Goal: Information Seeking & Learning: Learn about a topic

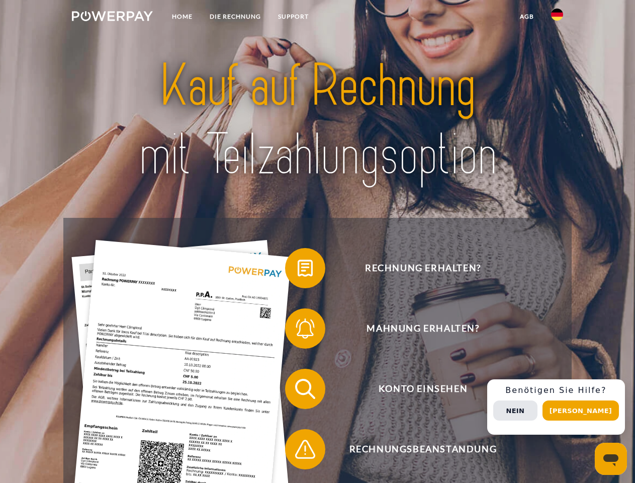
click at [112, 18] on img at bounding box center [112, 16] width 81 height 10
click at [557, 18] on img at bounding box center [557, 15] width 12 height 12
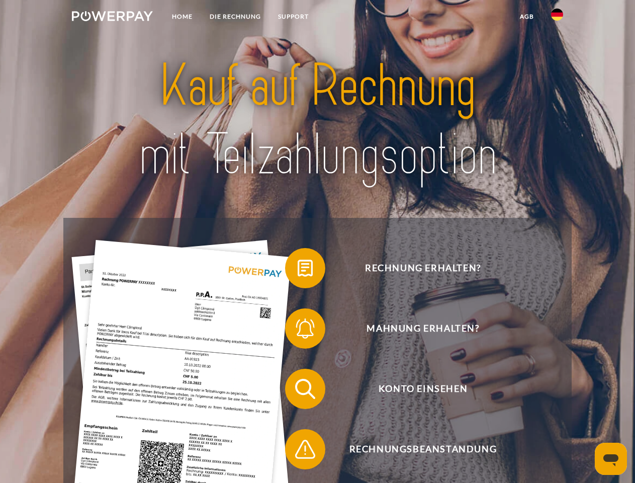
click at [527, 17] on link "agb" at bounding box center [527, 17] width 31 height 18
click at [298, 270] on span at bounding box center [290, 268] width 50 height 50
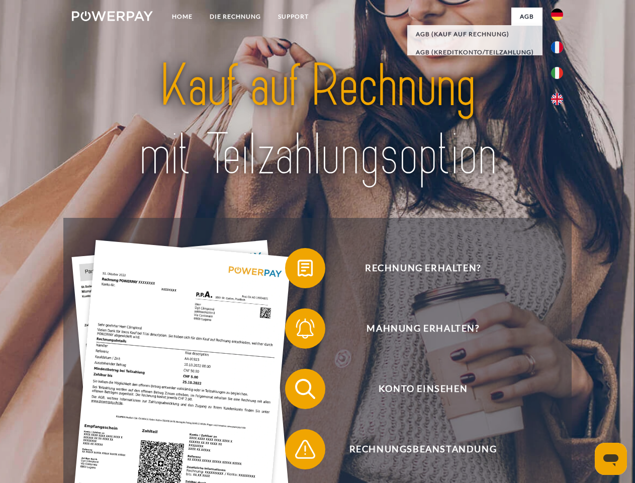
click at [298, 330] on span at bounding box center [290, 328] width 50 height 50
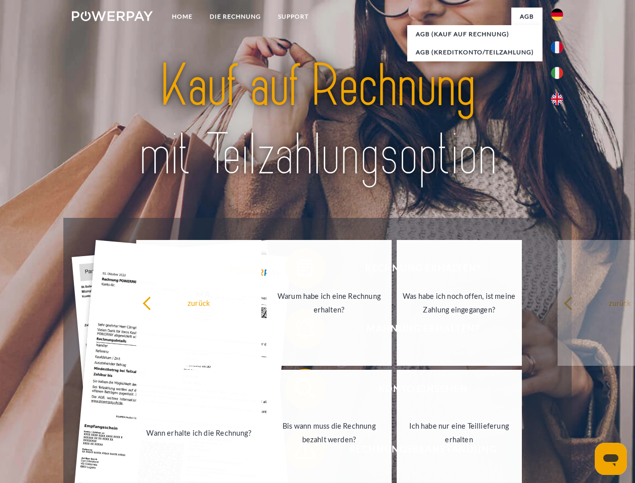
click at [298, 391] on link "Bis wann muss die Rechnung bezahlt werden?" at bounding box center [329, 433] width 125 height 126
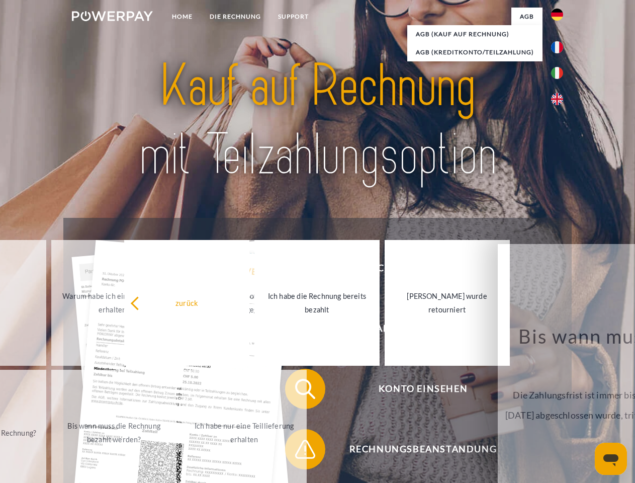
click at [298, 451] on link "Ich habe nur eine Teillieferung erhalten" at bounding box center [244, 433] width 125 height 126
click at [560, 407] on div "Rechnung erhalten? Mahnung erhalten? Konto einsehen" at bounding box center [317, 419] width 508 height 402
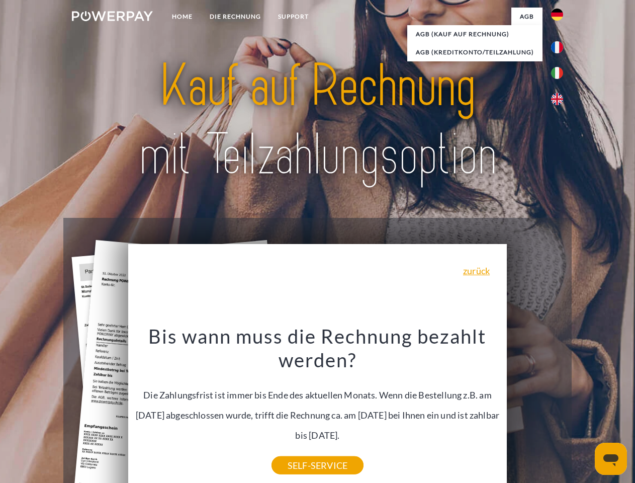
click at [535, 409] on span "Konto einsehen" at bounding box center [423, 389] width 246 height 40
click at [585, 410] on header "Home DIE RECHNUNG SUPPORT" at bounding box center [317, 347] width 635 height 695
